Goal: Navigation & Orientation: Understand site structure

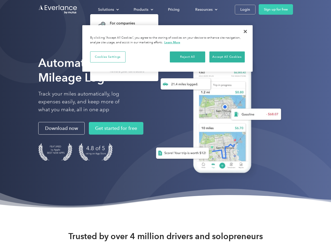
click at [108, 9] on div "Solutions" at bounding box center [106, 9] width 16 height 7
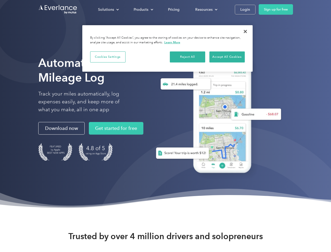
click at [143, 9] on div "Products" at bounding box center [141, 9] width 15 height 7
click at [206, 9] on div "Resources" at bounding box center [203, 9] width 17 height 7
click at [108, 57] on button "Cookies Settings" at bounding box center [107, 56] width 35 height 11
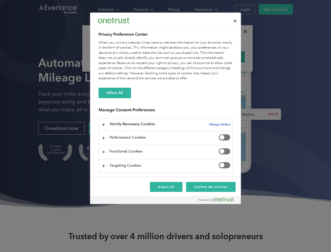
click at [188, 57] on div "When you visit any website, it may store or retrieve information on your browse…" at bounding box center [166, 60] width 134 height 41
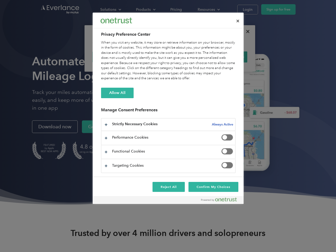
click at [227, 57] on div "When you visit any website, it may store or retrieve information on your browse…" at bounding box center [168, 60] width 134 height 41
click at [245, 31] on div at bounding box center [168, 126] width 336 height 252
